Goal: Information Seeking & Learning: Understand process/instructions

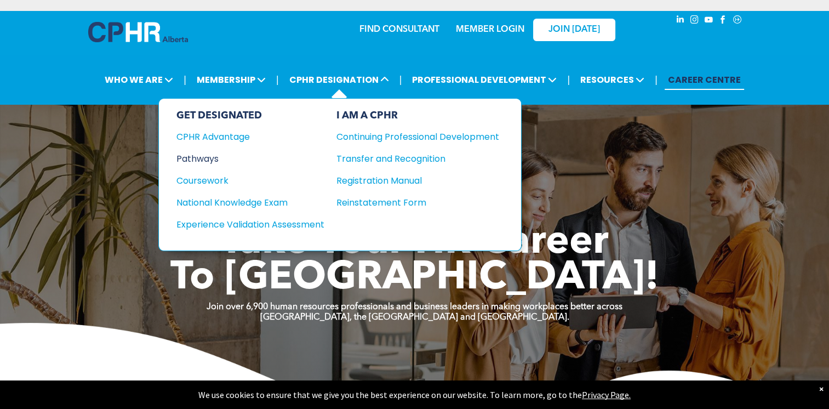
click at [202, 158] on div "Pathways" at bounding box center [242, 159] width 133 height 14
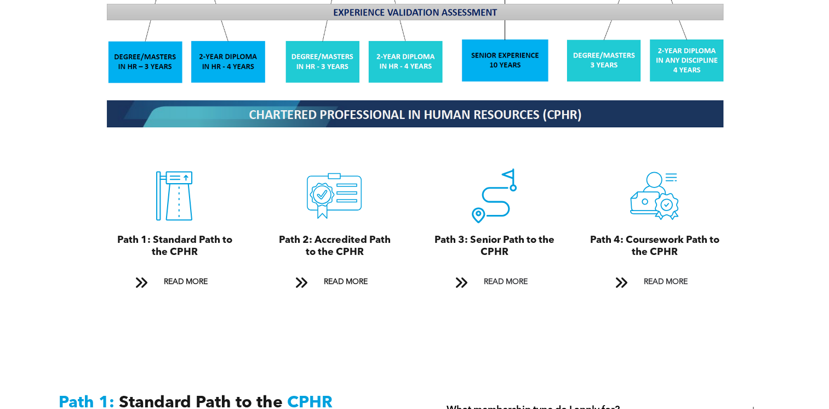
scroll to position [1137, 0]
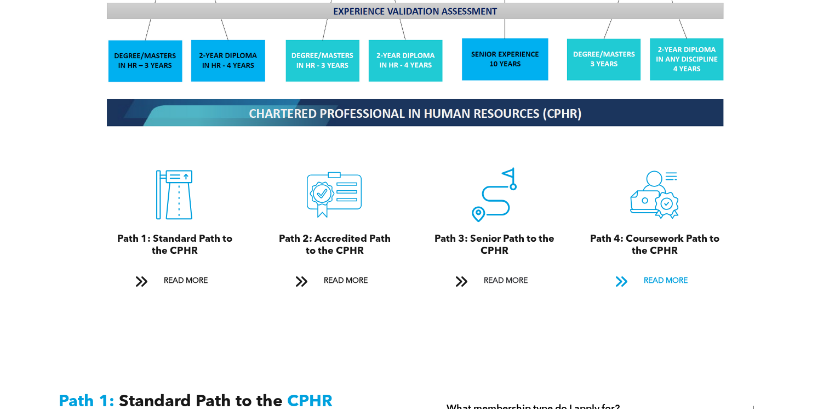
click at [654, 271] on span "READ MORE" at bounding box center [665, 281] width 52 height 20
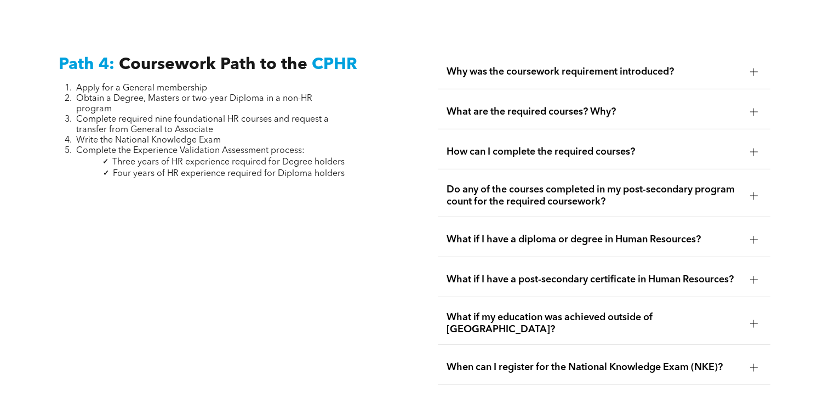
scroll to position [3229, 0]
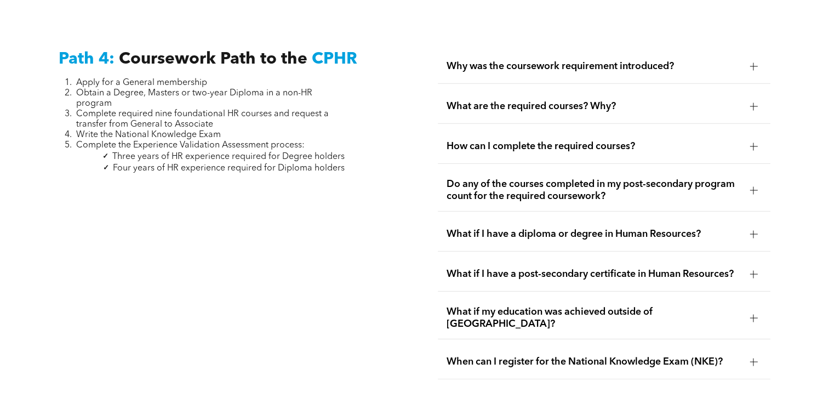
click at [624, 60] on span "Why was the coursework requirement introduced?" at bounding box center [594, 66] width 294 height 12
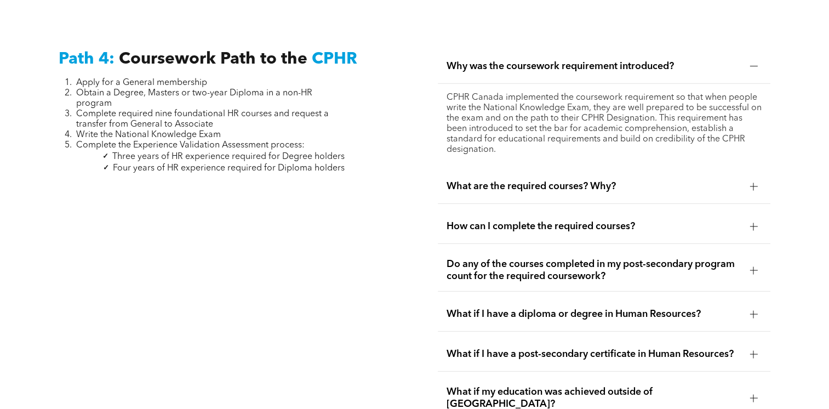
click at [582, 180] on span "What are the required courses? Why?" at bounding box center [594, 186] width 294 height 12
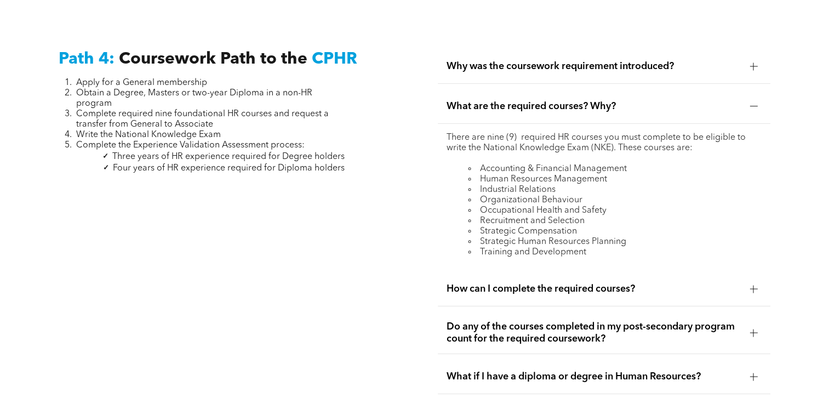
click at [754, 285] on div at bounding box center [754, 289] width 8 height 8
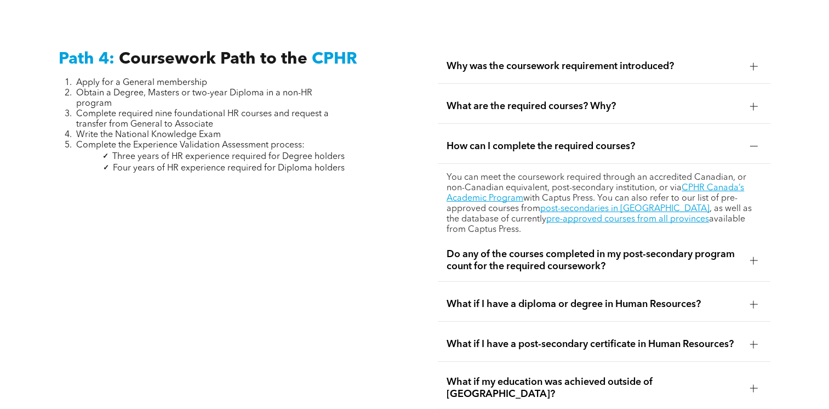
click at [756, 256] on div at bounding box center [754, 260] width 8 height 8
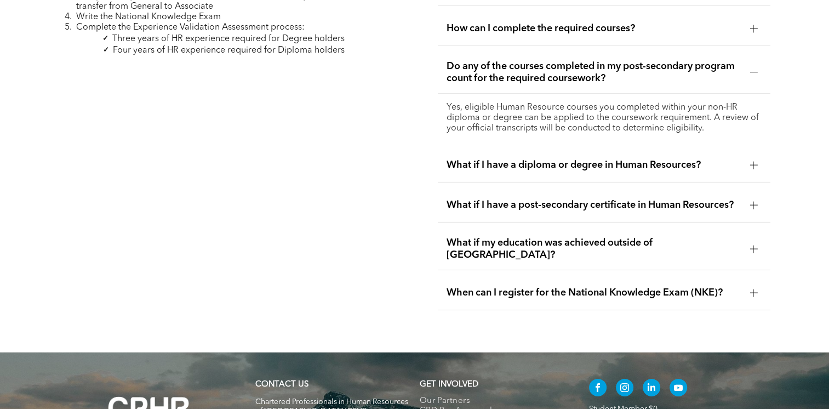
scroll to position [3347, 0]
click at [754, 288] on div at bounding box center [754, 292] width 8 height 8
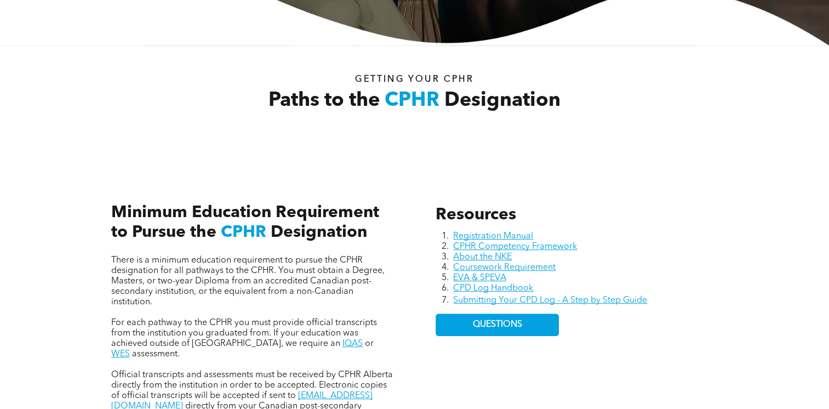
scroll to position [0, 0]
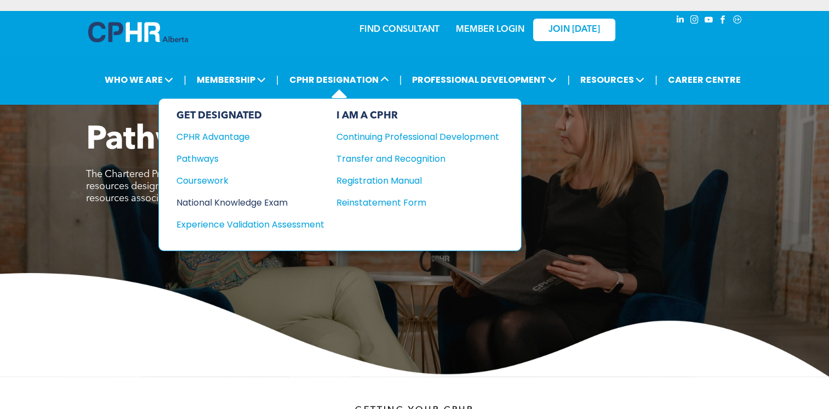
click at [220, 203] on div "National Knowledge Exam" at bounding box center [242, 203] width 133 height 14
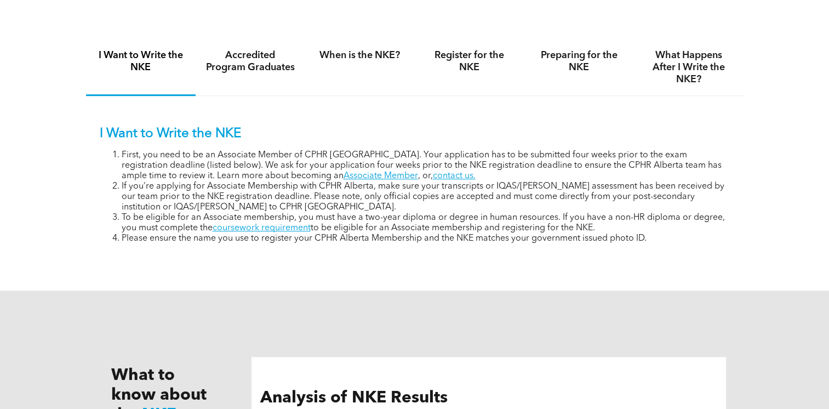
scroll to position [745, 0]
click at [252, 70] on h4 "Accredited Program Graduates" at bounding box center [250, 61] width 90 height 24
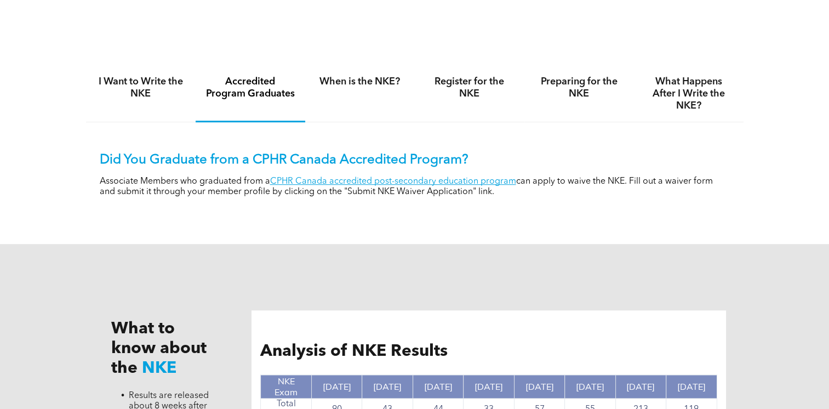
scroll to position [666, 0]
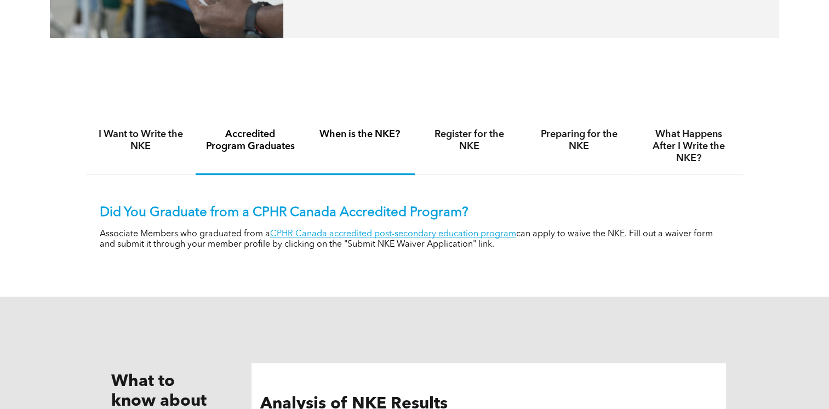
click at [350, 137] on h4 "When is the NKE?" at bounding box center [360, 134] width 90 height 12
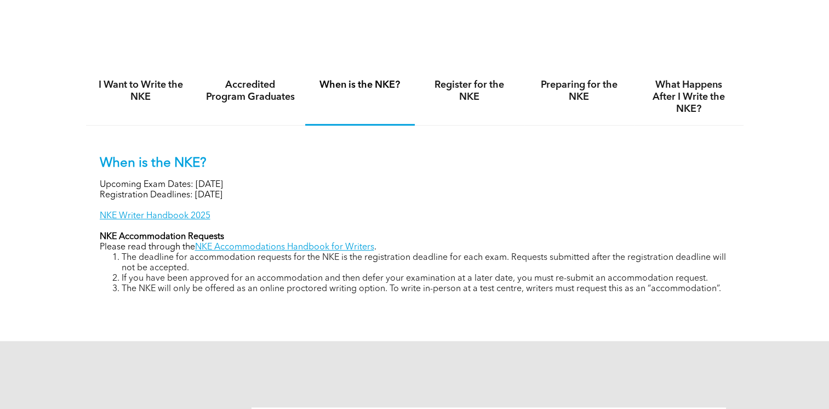
scroll to position [716, 0]
click at [468, 92] on h4 "Register for the NKE" at bounding box center [470, 90] width 90 height 24
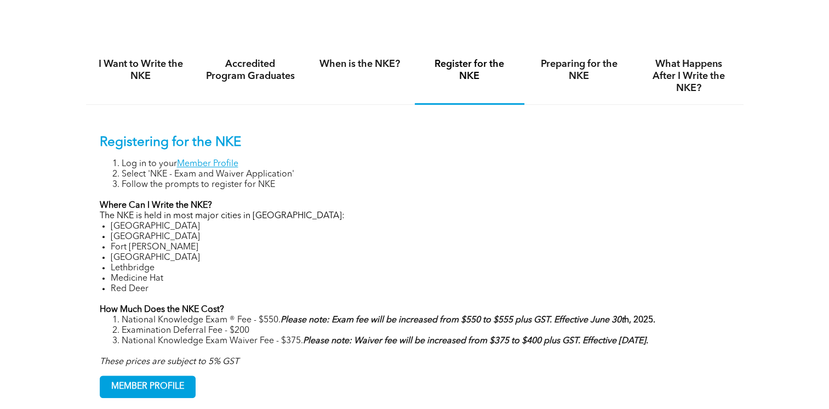
scroll to position [736, 0]
click at [576, 84] on div "Preparing for the NKE" at bounding box center [579, 77] width 110 height 56
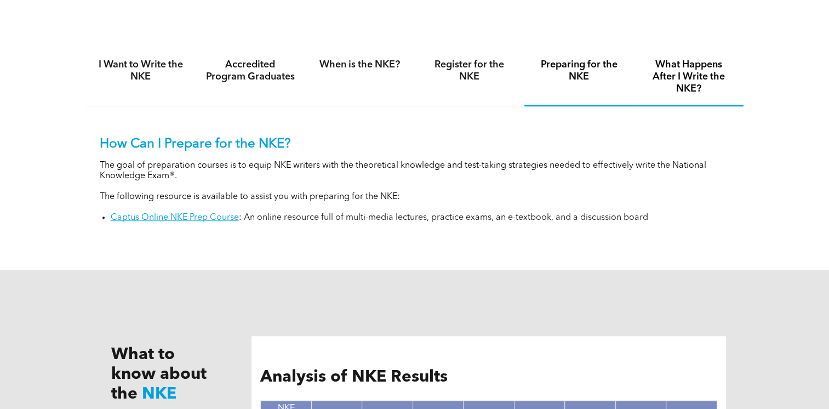
click at [664, 87] on h4 "What Happens After I Write the NKE?" at bounding box center [689, 77] width 90 height 36
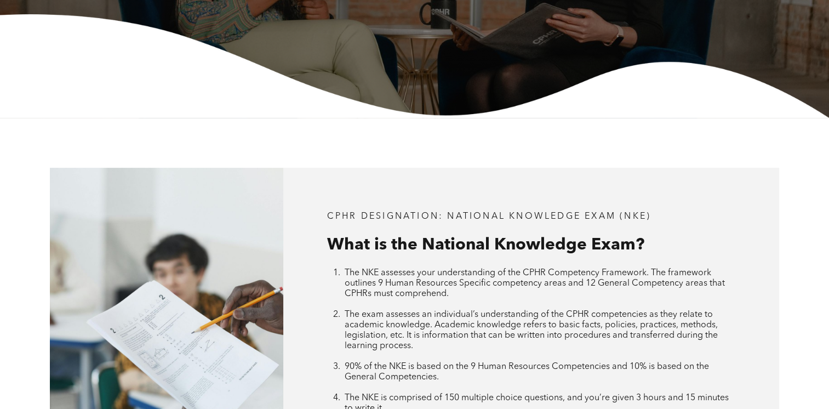
scroll to position [0, 0]
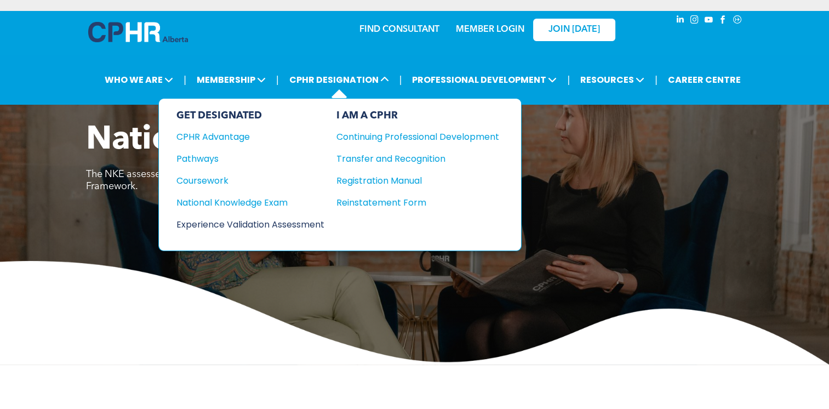
click at [259, 218] on div "Experience Validation Assessment" at bounding box center [242, 225] width 133 height 14
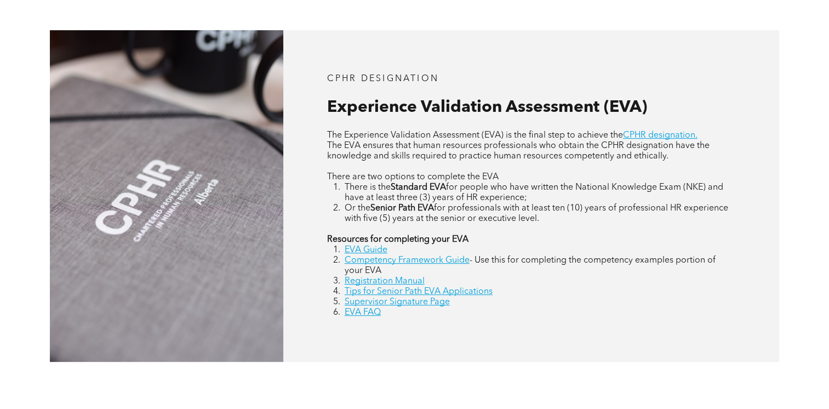
scroll to position [465, 0]
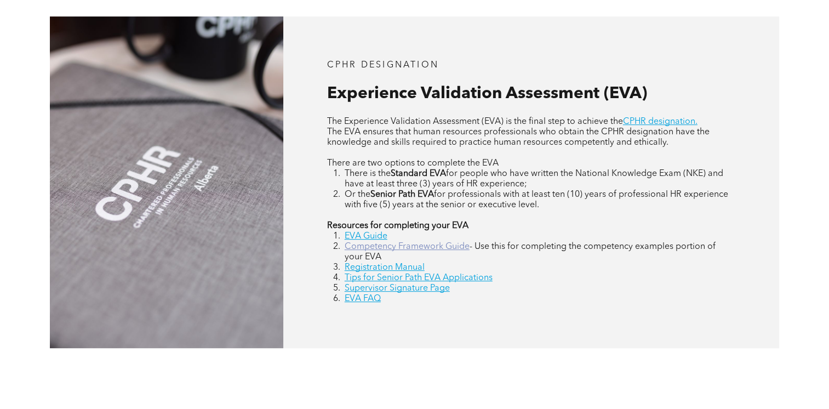
click at [410, 248] on link "Competency Framework Guide" at bounding box center [407, 246] width 125 height 9
